Goal: Navigation & Orientation: Understand site structure

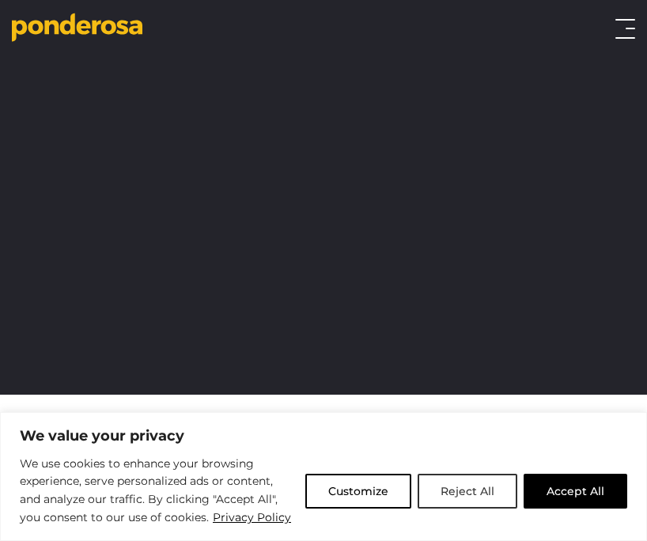
click at [468, 491] on button "Reject All" at bounding box center [468, 491] width 100 height 35
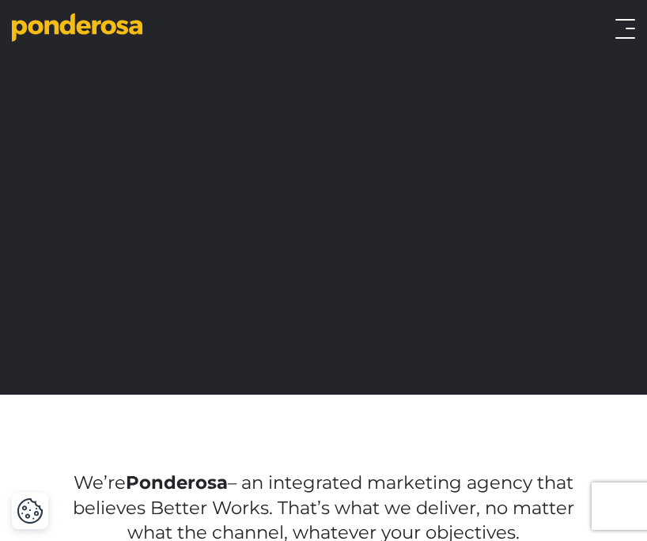
click at [621, 28] on button "Toggle menu" at bounding box center [625, 29] width 20 height 20
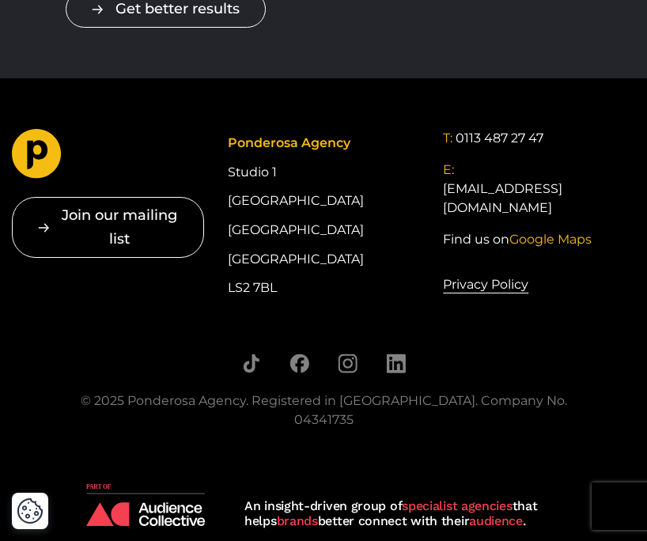
scroll to position [2159, 0]
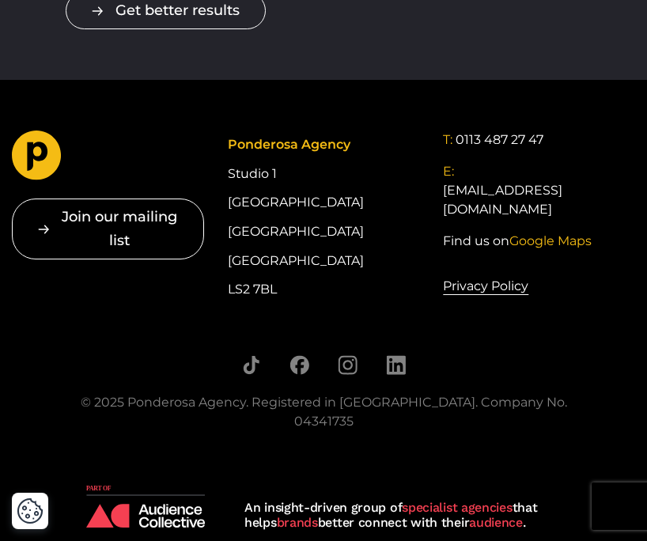
drag, startPoint x: 286, startPoint y: 290, endPoint x: 221, endPoint y: 180, distance: 128.3
click at [221, 180] on div "Join our mailing list " * " indicates required fields Email * Consent * I give …" at bounding box center [323, 217] width 647 height 173
copy div "Studio [STREET_ADDRESS]"
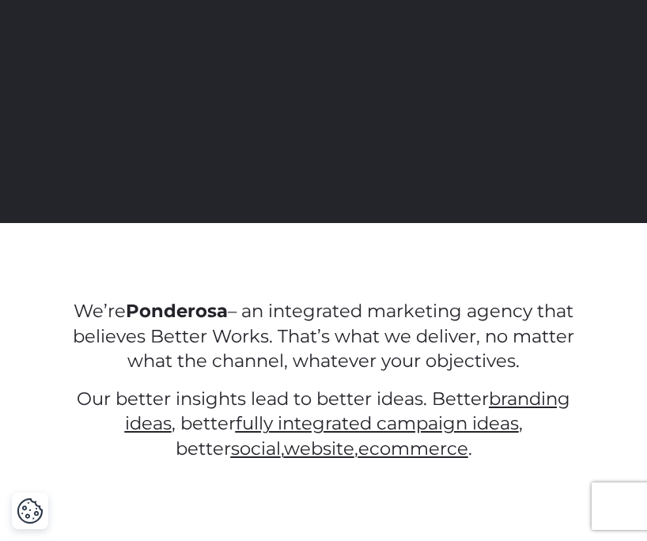
scroll to position [0, 0]
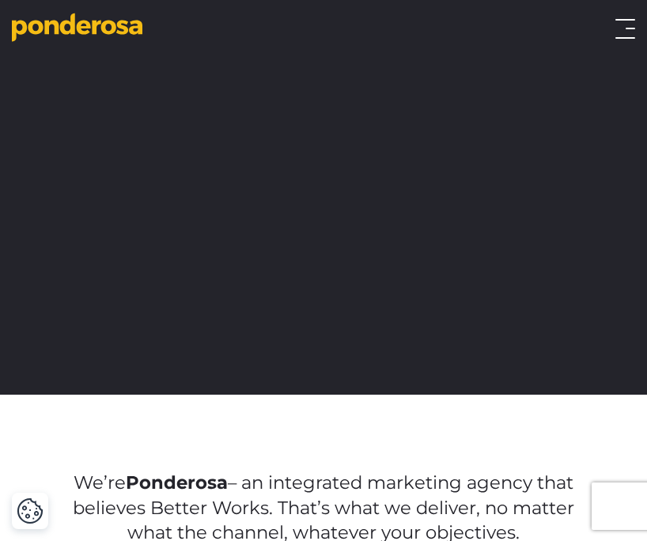
click at [618, 24] on button "Toggle menu" at bounding box center [625, 29] width 20 height 20
click at [77, 31] on icon "Go to homepage" at bounding box center [77, 27] width 131 height 29
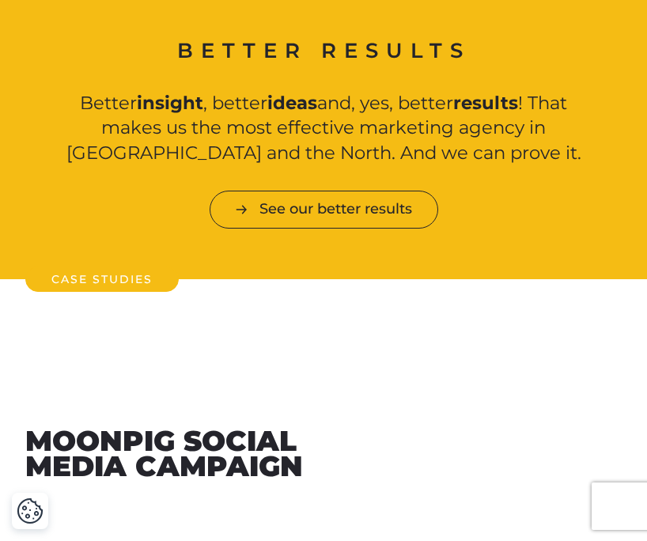
scroll to position [1085, 0]
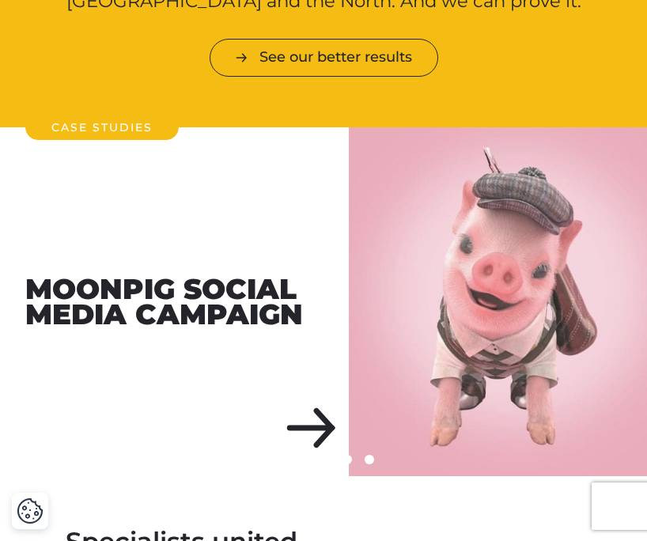
scroll to position [1191, 0]
